Goal: Navigation & Orientation: Find specific page/section

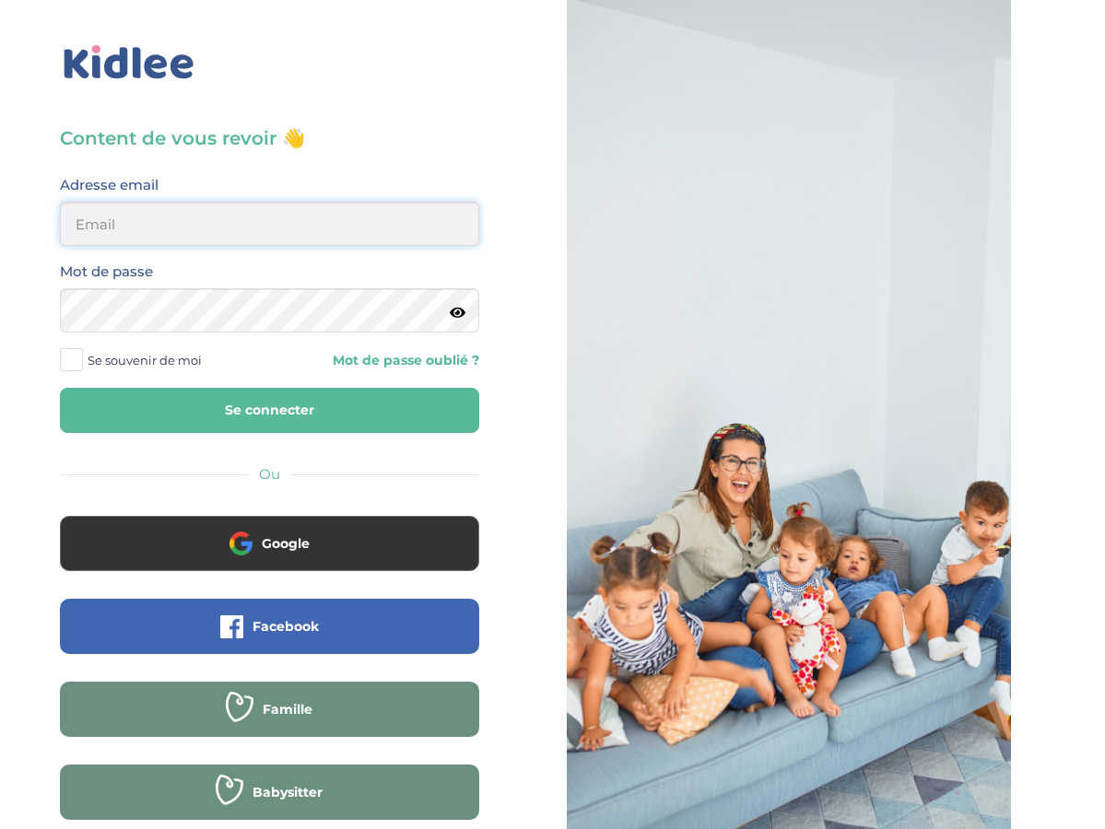
type input "andreaboguifo@yahoo.fr"
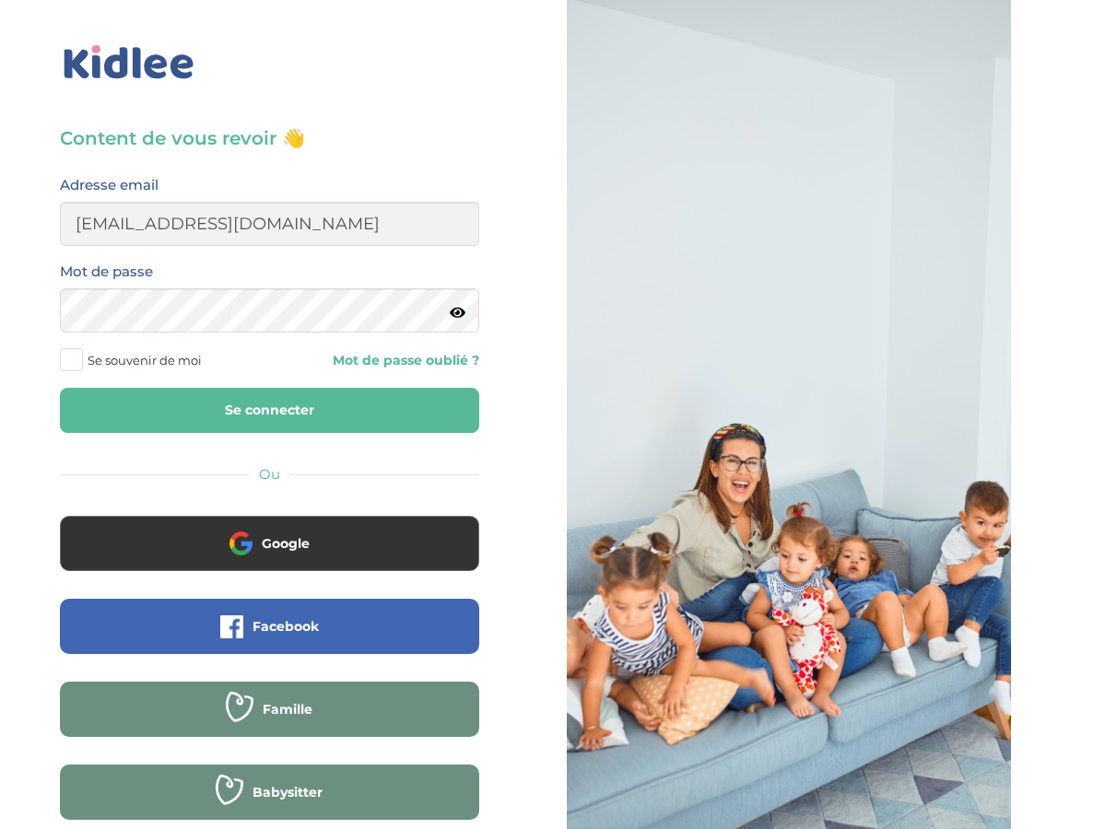
click at [80, 355] on span at bounding box center [71, 359] width 23 height 23
click at [0, 0] on input "Se souvenir de moi" at bounding box center [0, 0] width 0 height 0
click at [239, 415] on button "Se connecter" at bounding box center [269, 410] width 419 height 45
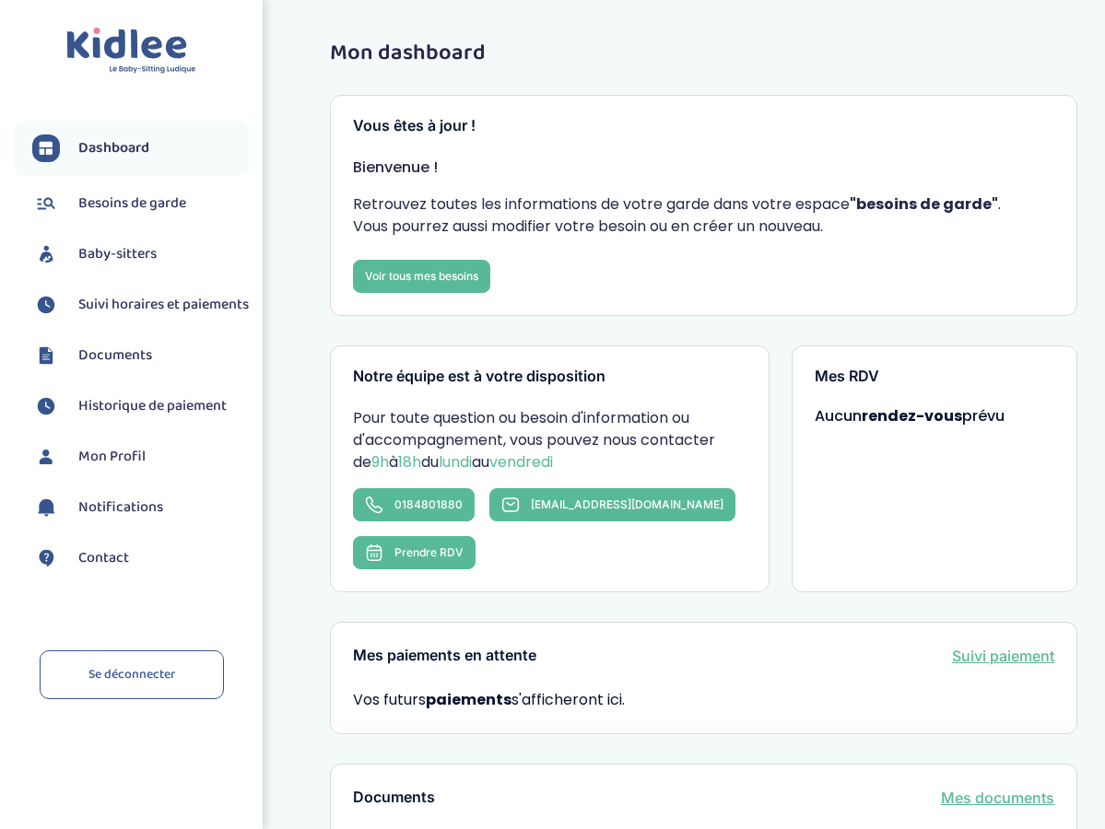
click at [128, 204] on span "Besoins de garde" at bounding box center [132, 204] width 108 height 22
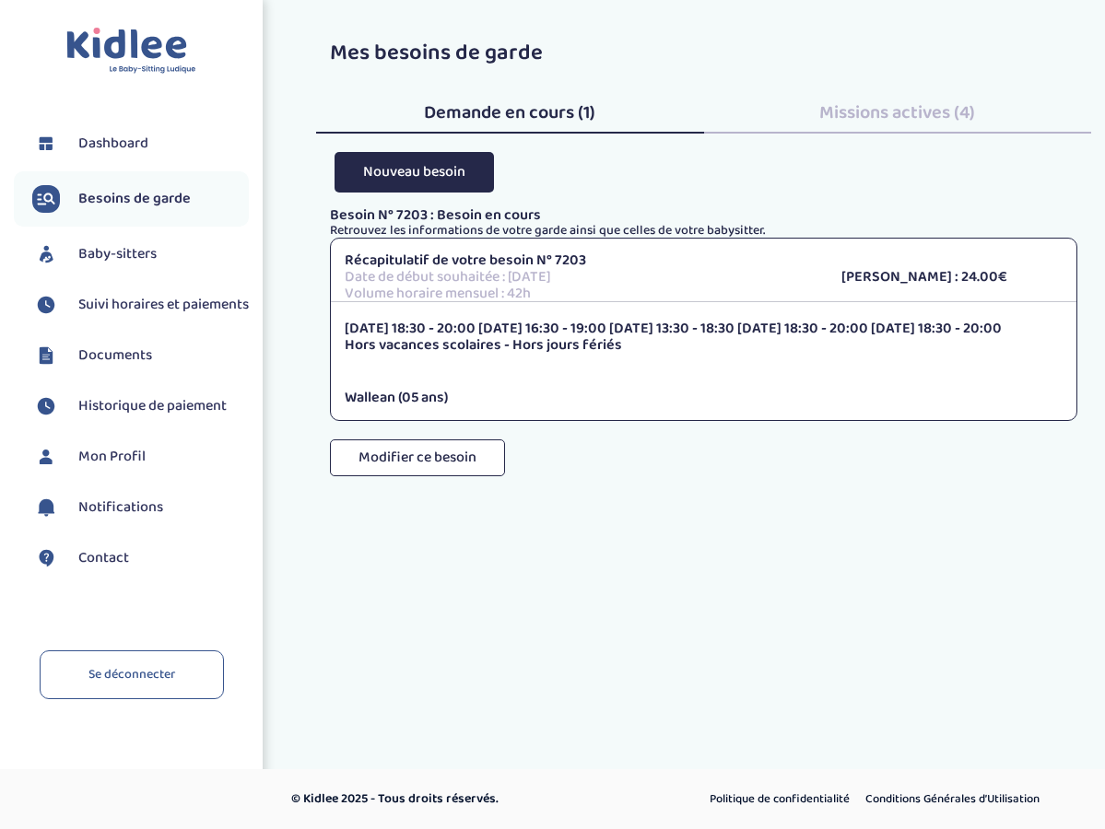
click at [500, 109] on span "Demande en cours (1)" at bounding box center [509, 112] width 171 height 29
click at [123, 253] on span "Baby-sitters" at bounding box center [117, 254] width 78 height 22
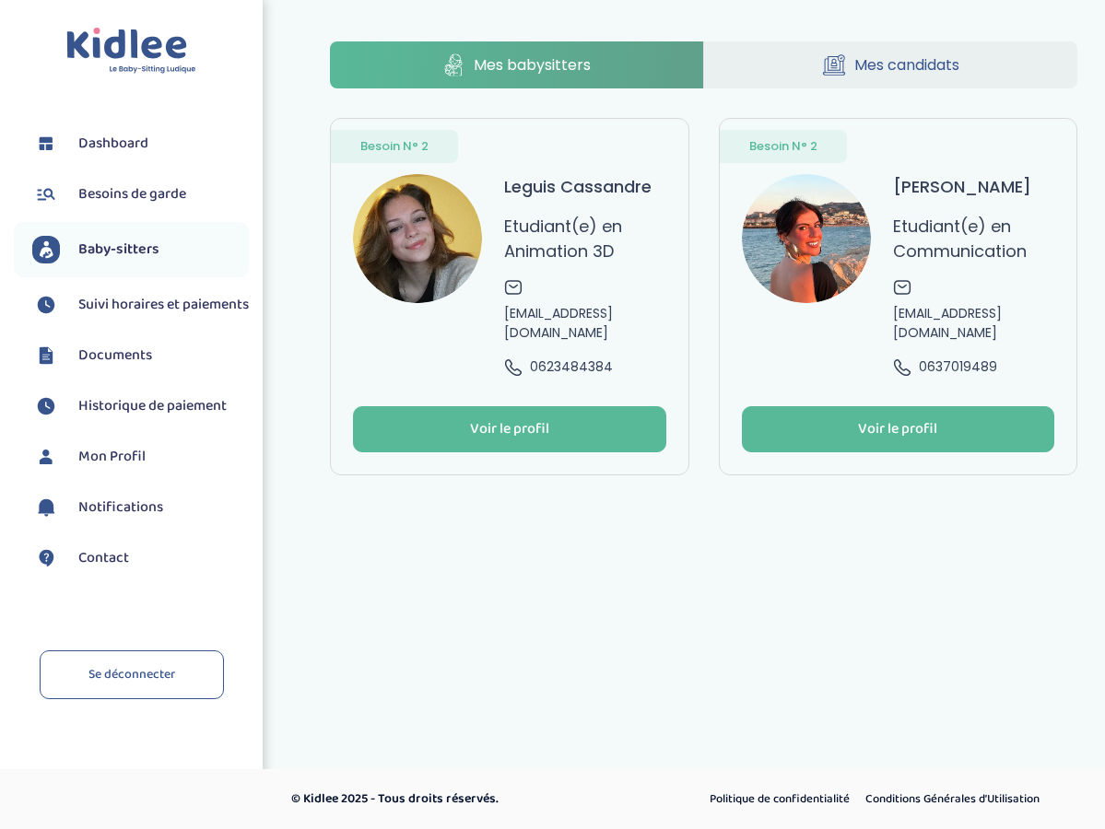
click at [108, 143] on span "Dashboard" at bounding box center [113, 144] width 70 height 22
